Goal: Task Accomplishment & Management: Use online tool/utility

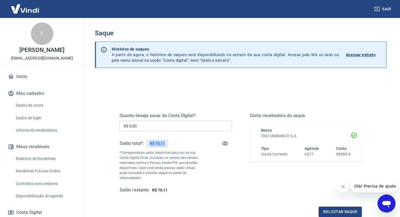
drag, startPoint x: 164, startPoint y: 144, endPoint x: 147, endPoint y: 146, distance: 17.0
click at [147, 145] on div "R$ 70,11" at bounding box center [157, 143] width 22 height 8
click at [167, 145] on div "R$ 70,11" at bounding box center [157, 143] width 22 height 8
drag, startPoint x: 166, startPoint y: 144, endPoint x: 151, endPoint y: 149, distance: 15.0
click at [150, 145] on div "R$ 70,11" at bounding box center [157, 143] width 22 height 8
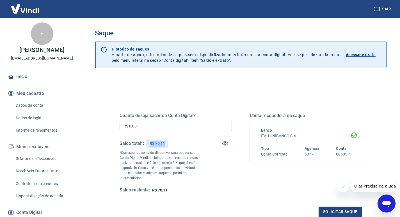
click at [181, 146] on div "Saldo total*: R$ 70,11" at bounding box center [176, 143] width 112 height 13
